Goal: Task Accomplishment & Management: Use online tool/utility

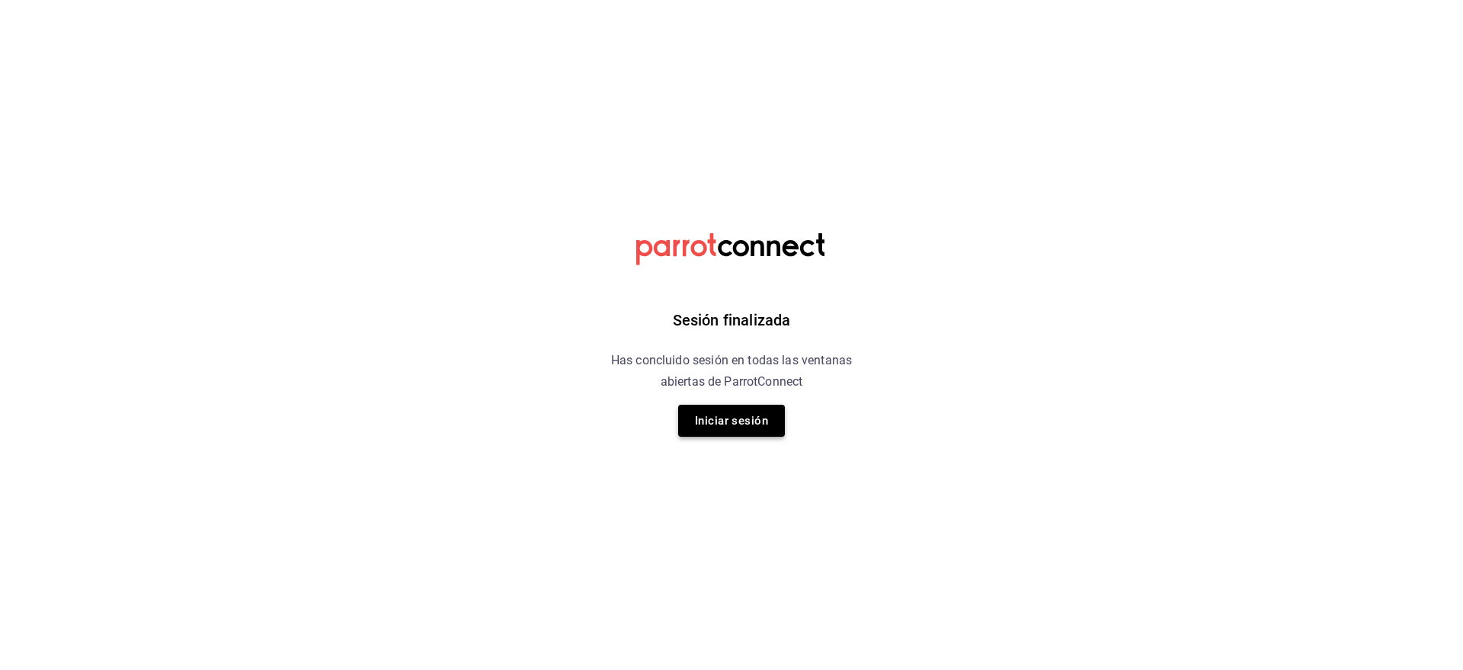
click at [759, 415] on button "Iniciar sesión" at bounding box center [731, 421] width 107 height 32
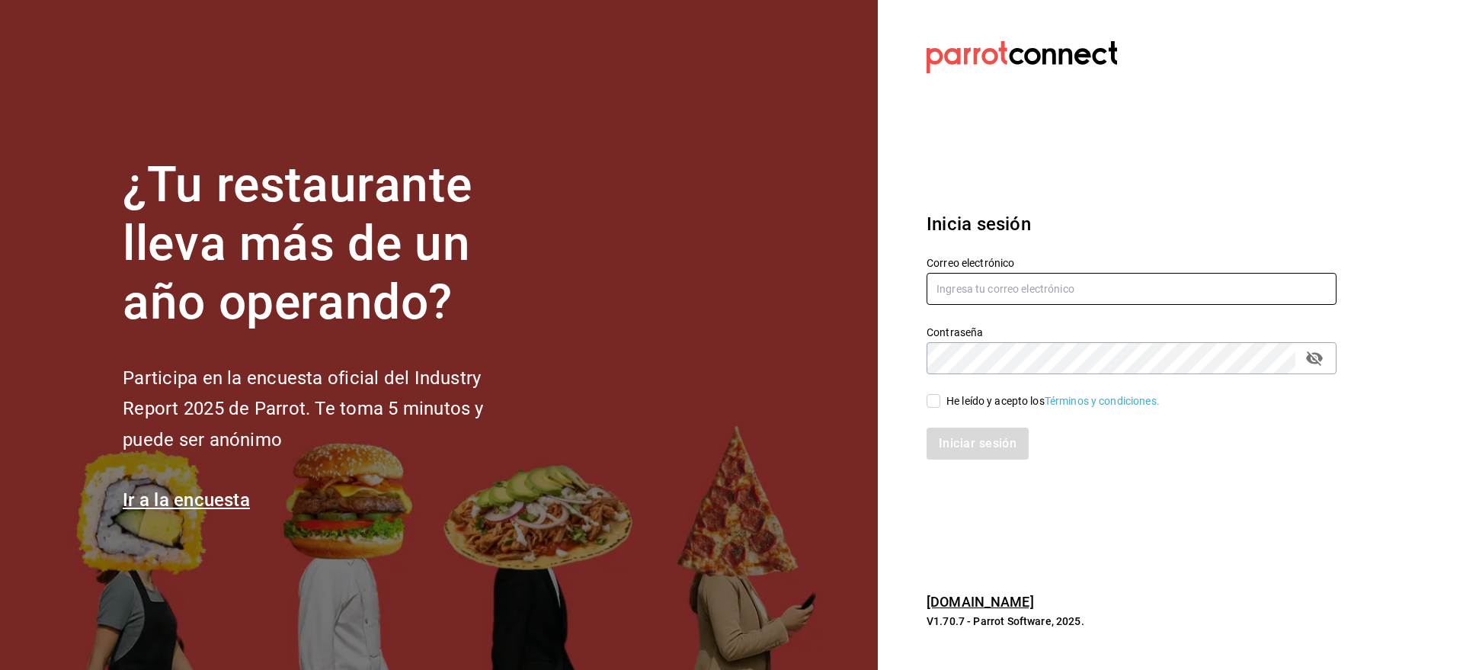
type input "hlc_90@hotmail.es"
click at [937, 402] on input "He leído y acepto los Términos y condiciones." at bounding box center [934, 401] width 14 height 14
checkbox input "true"
click at [958, 429] on button "Iniciar sesión" at bounding box center [979, 444] width 104 height 32
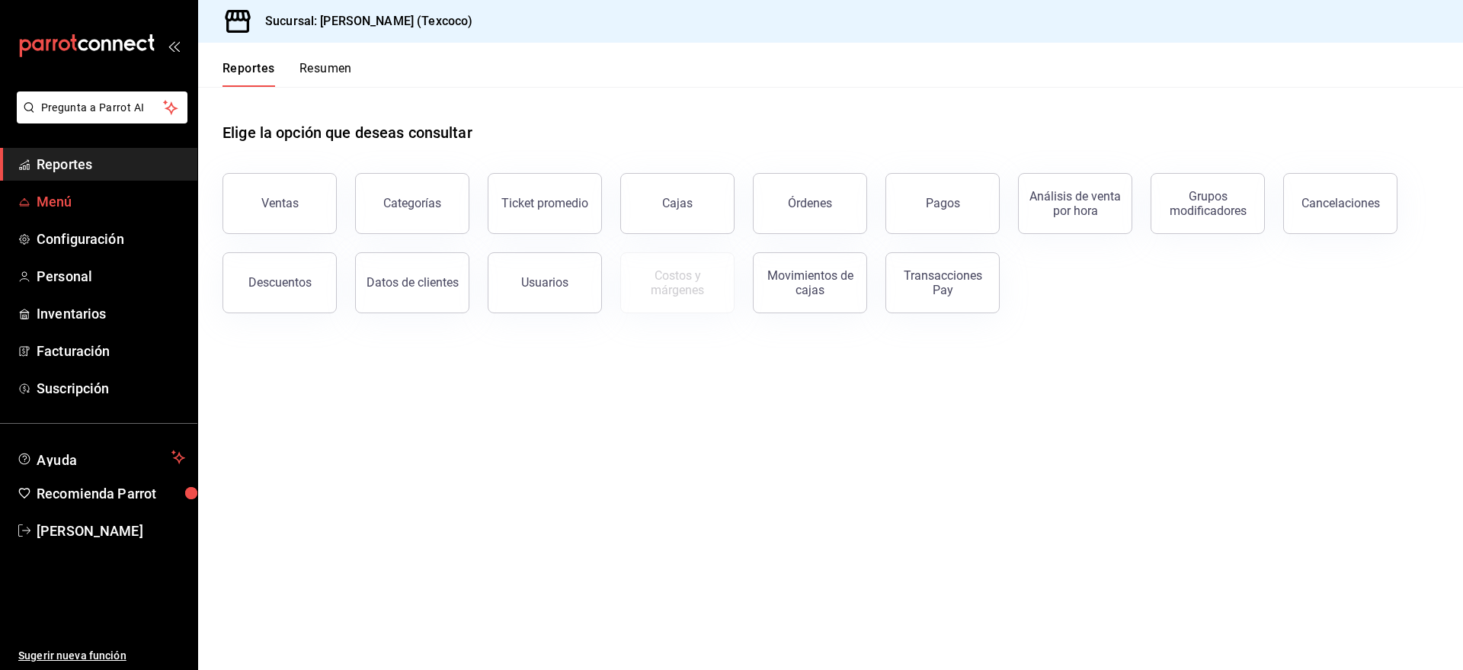
click at [77, 196] on span "Menú" at bounding box center [111, 201] width 149 height 21
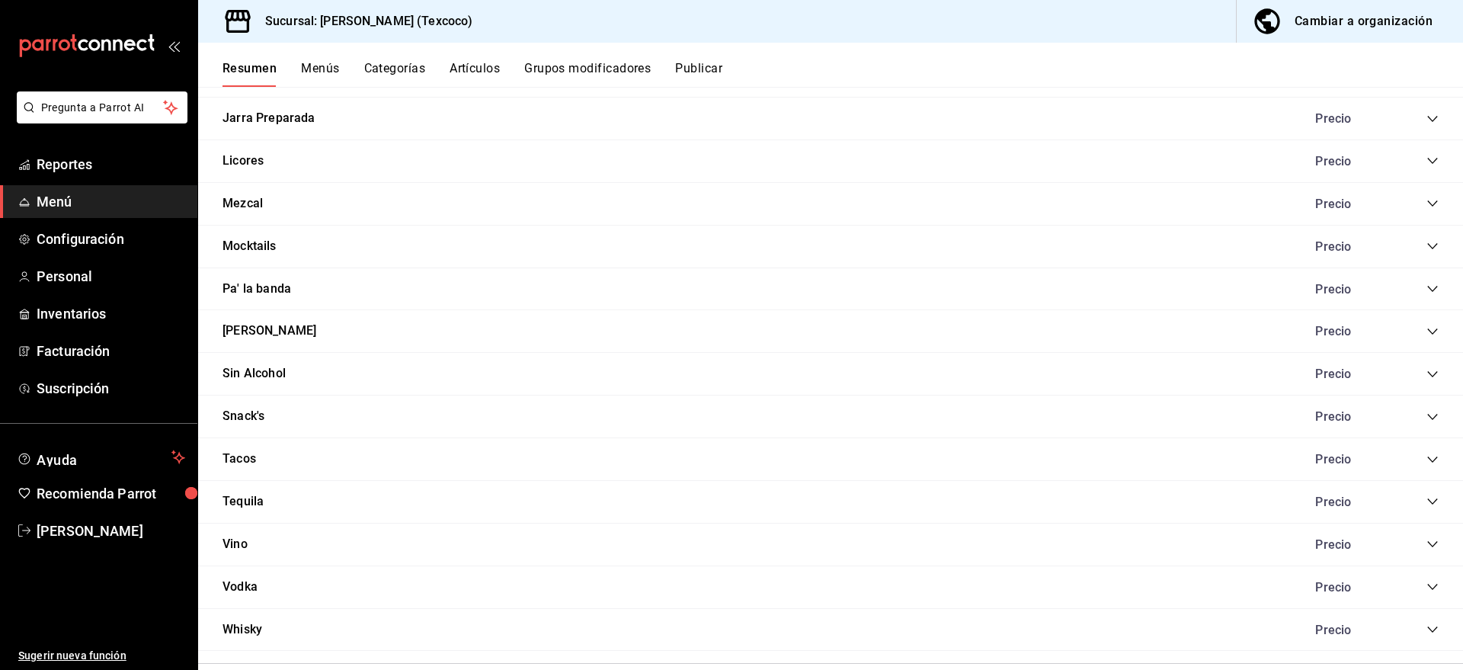
scroll to position [1635, 0]
click at [1434, 290] on icon "collapse-category-row" at bounding box center [1433, 293] width 12 height 12
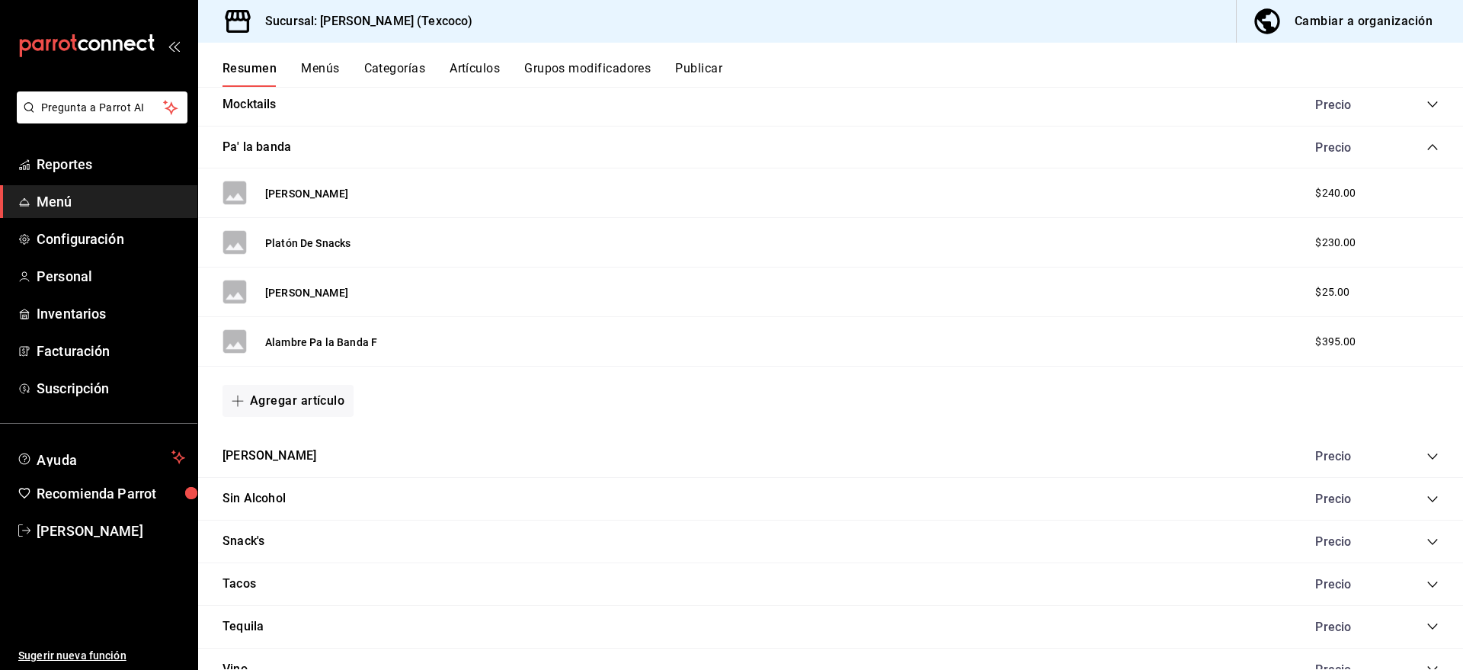
scroll to position [1783, 0]
